Goal: Navigation & Orientation: Find specific page/section

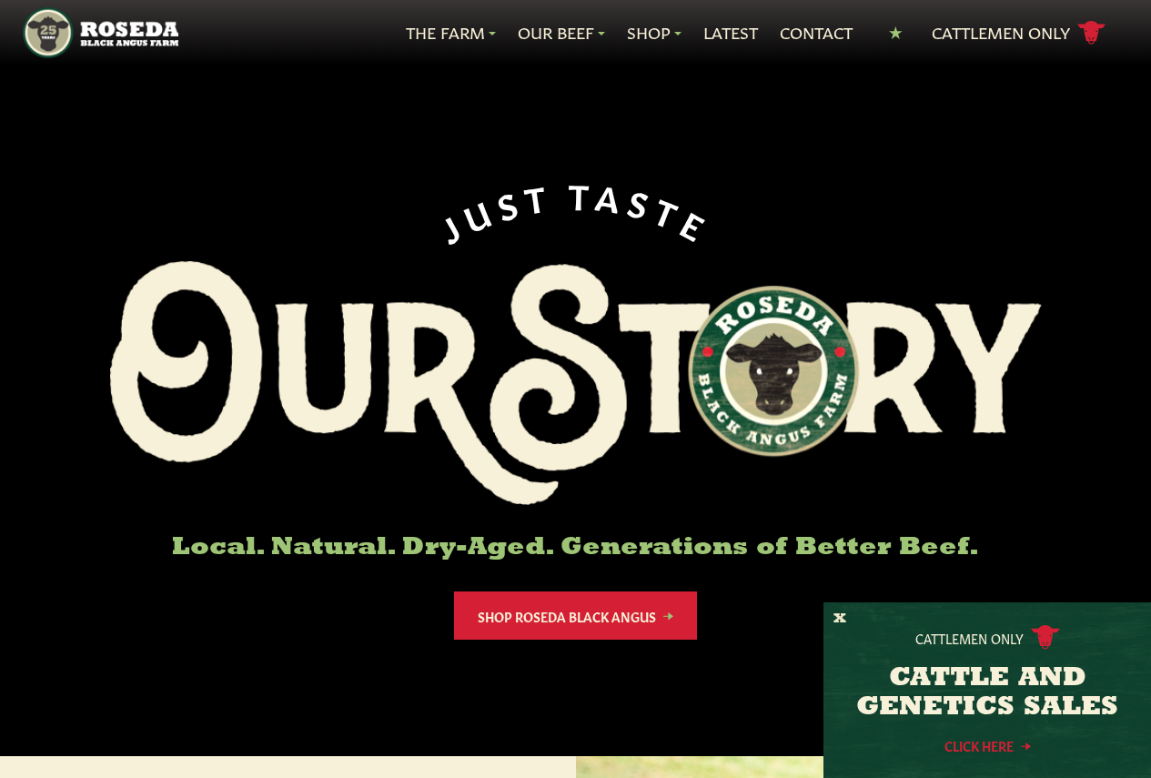
click at [976, 740] on link "Click Here" at bounding box center [988, 746] width 164 height 12
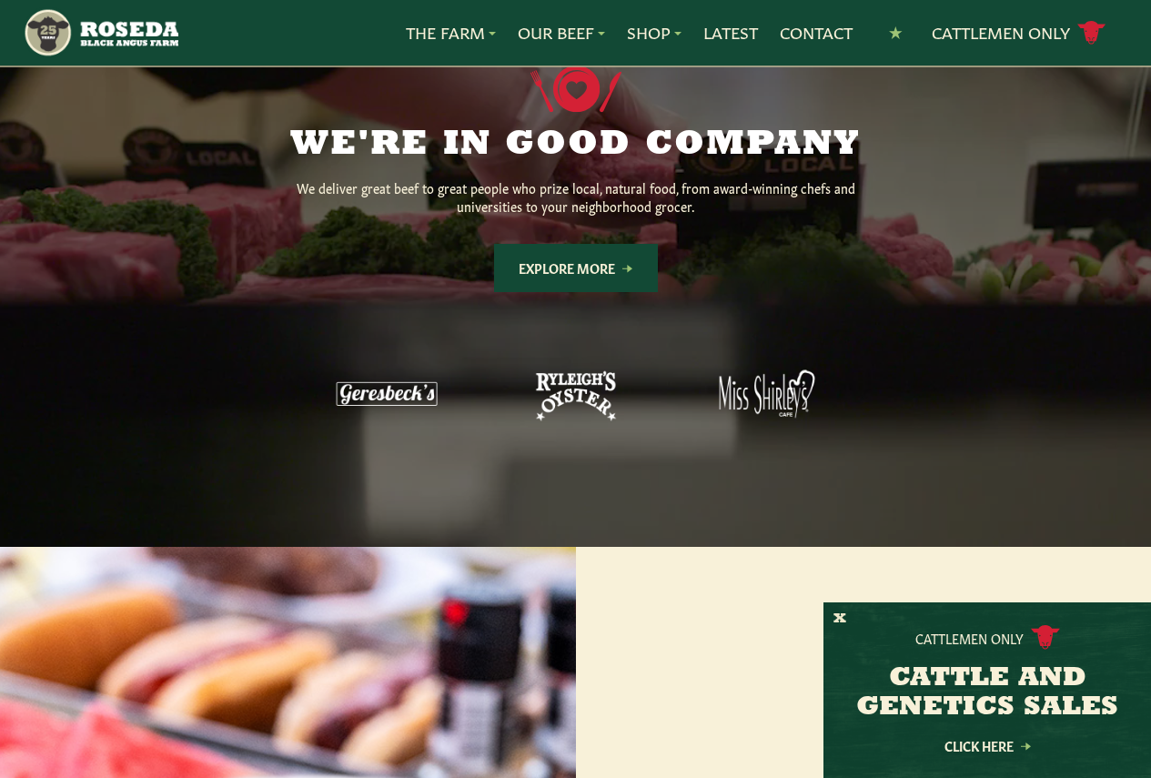
scroll to position [1486, 0]
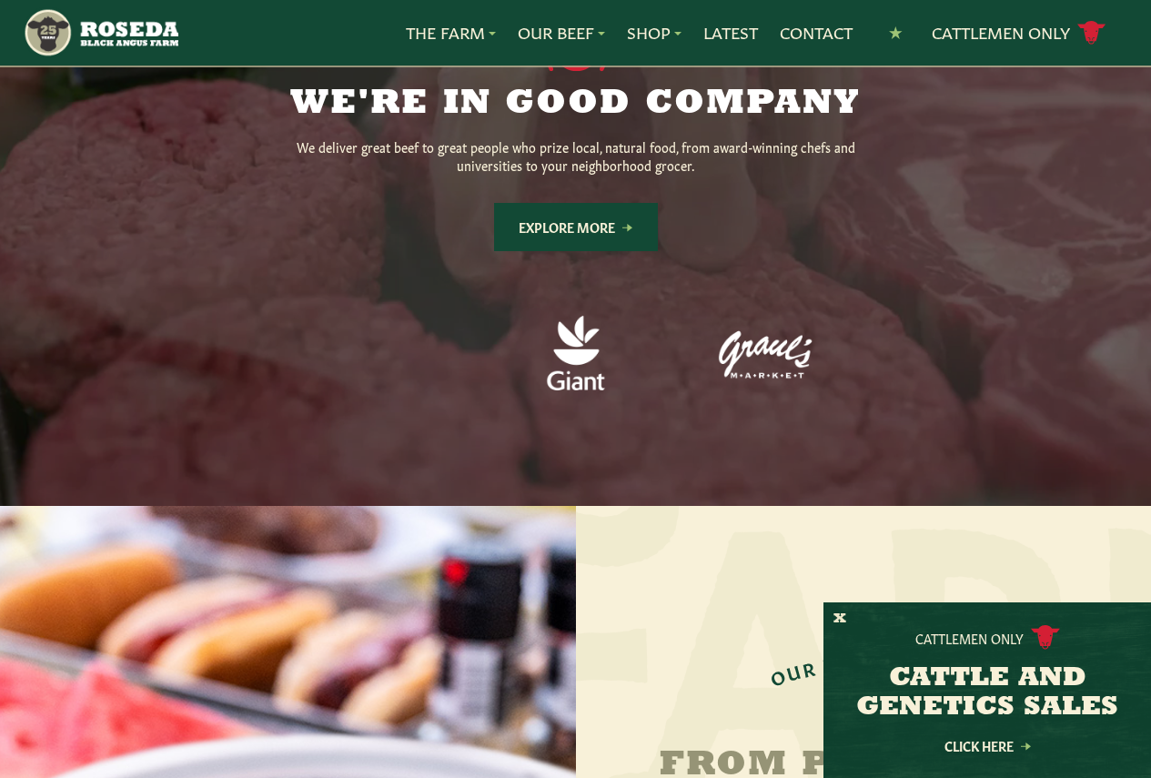
click at [592, 251] on link "Explore More" at bounding box center [576, 227] width 164 height 48
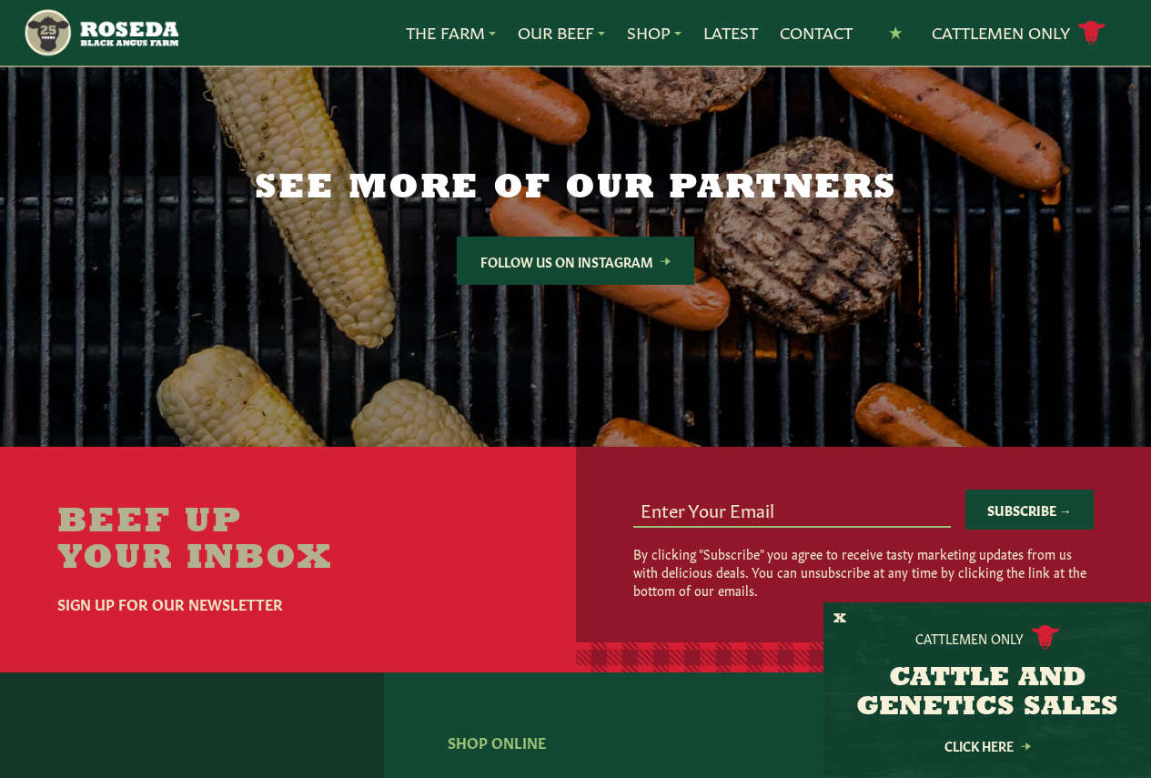
scroll to position [2973, 0]
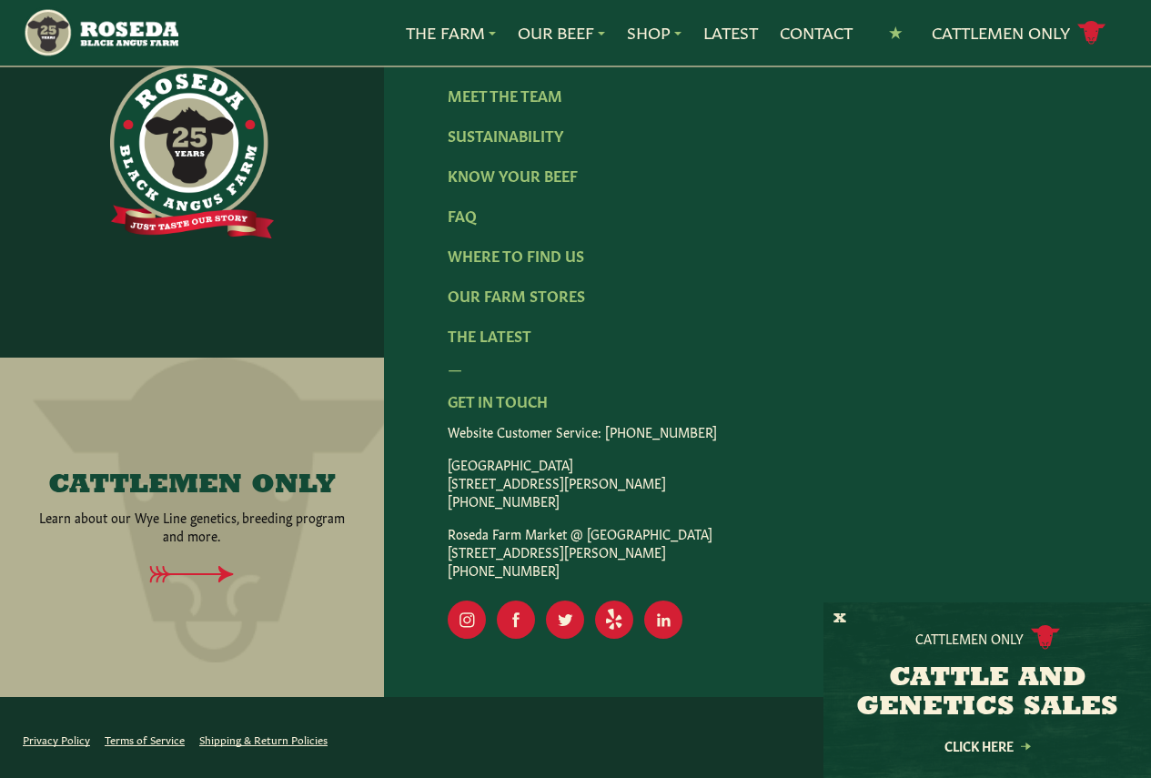
scroll to position [2973, 0]
click at [516, 305] on link "Our Farm Stores" at bounding box center [516, 295] width 137 height 20
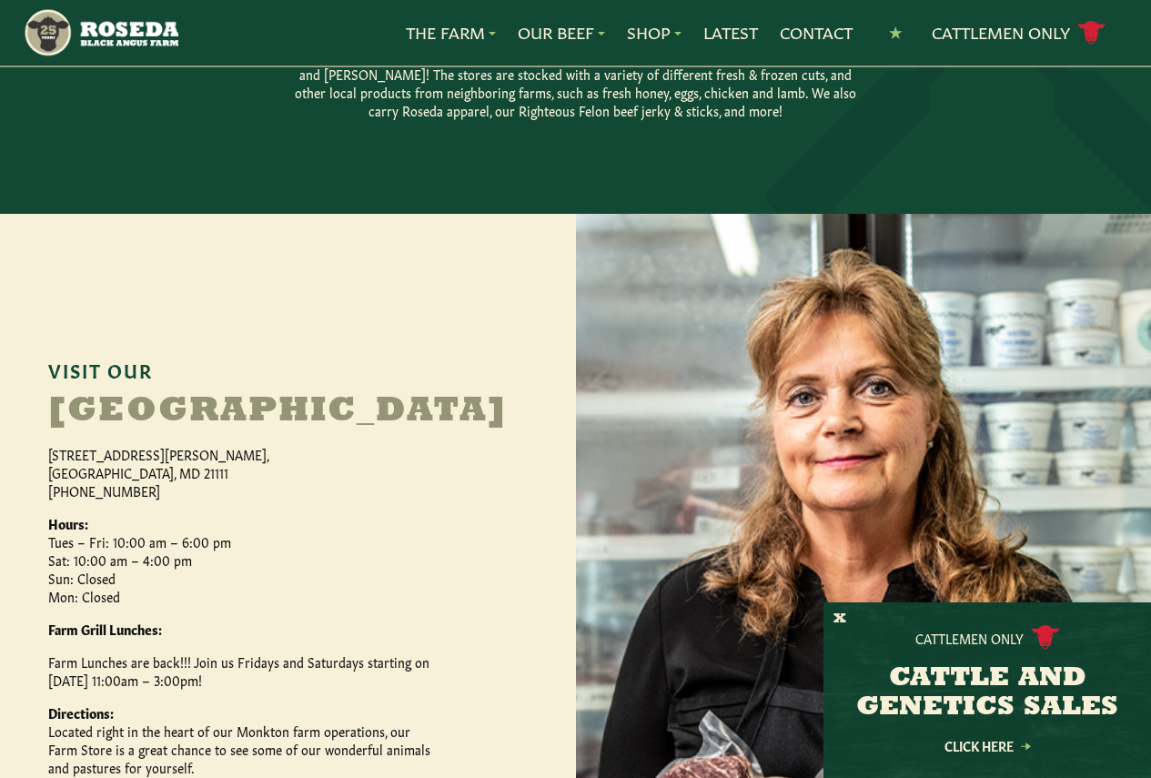
scroll to position [637, 0]
